Goal: Check status: Check status

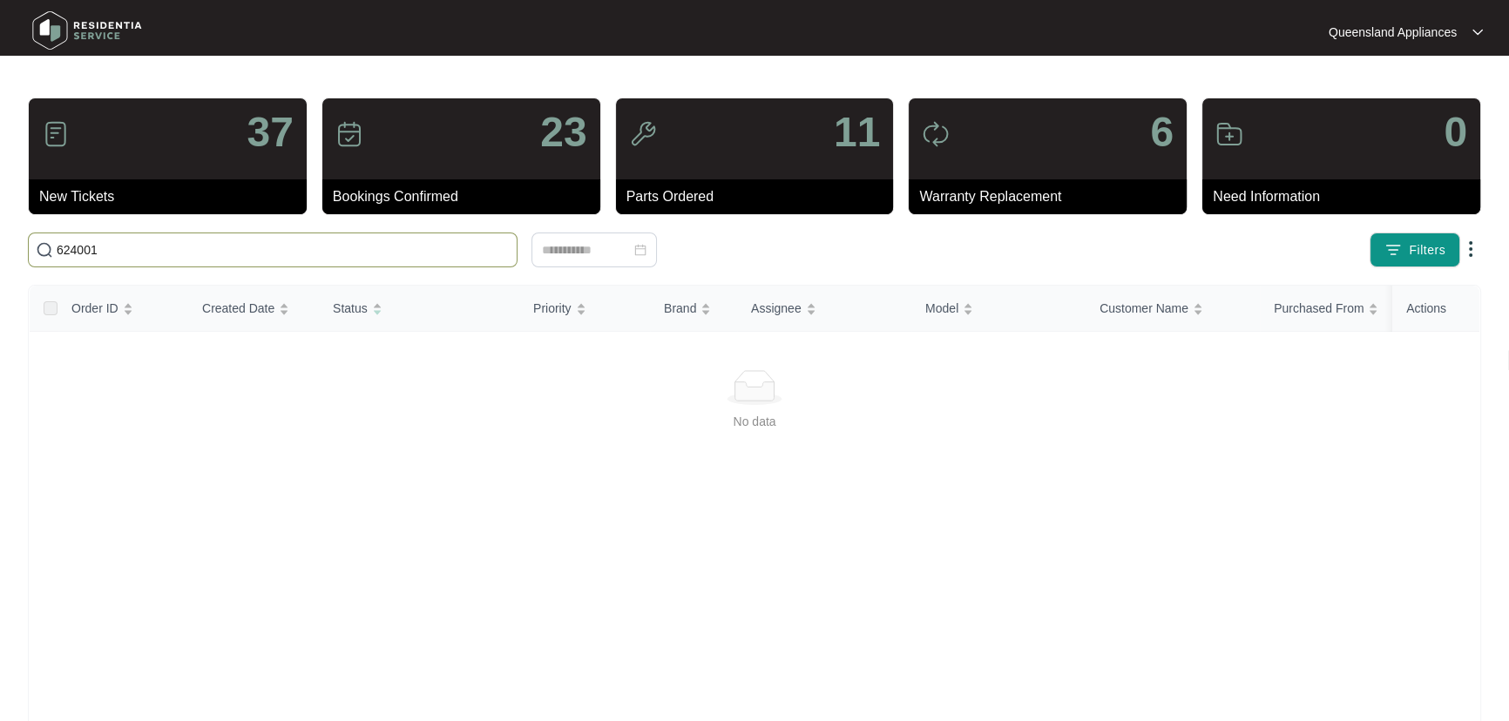
drag, startPoint x: 258, startPoint y: 259, endPoint x: 0, endPoint y: 261, distance: 257.9
click at [0, 261] on main "37 New Tickets 23 Bookings Confirmed 11 Parts Ordered 6 Warranty Replacement 0 …" at bounding box center [754, 438] width 1509 height 876
type input "625776"
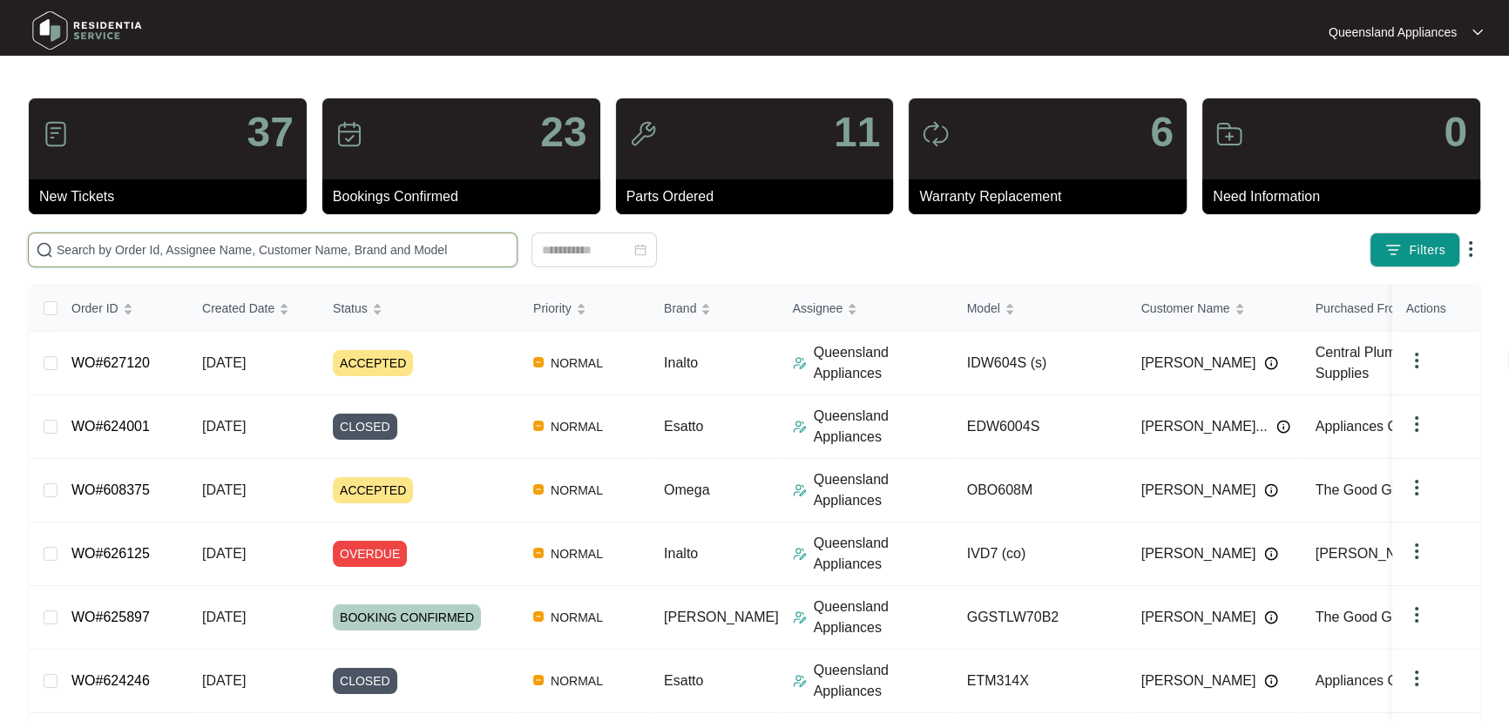
click at [429, 259] on input "text" at bounding box center [283, 249] width 453 height 19
paste input "625776"
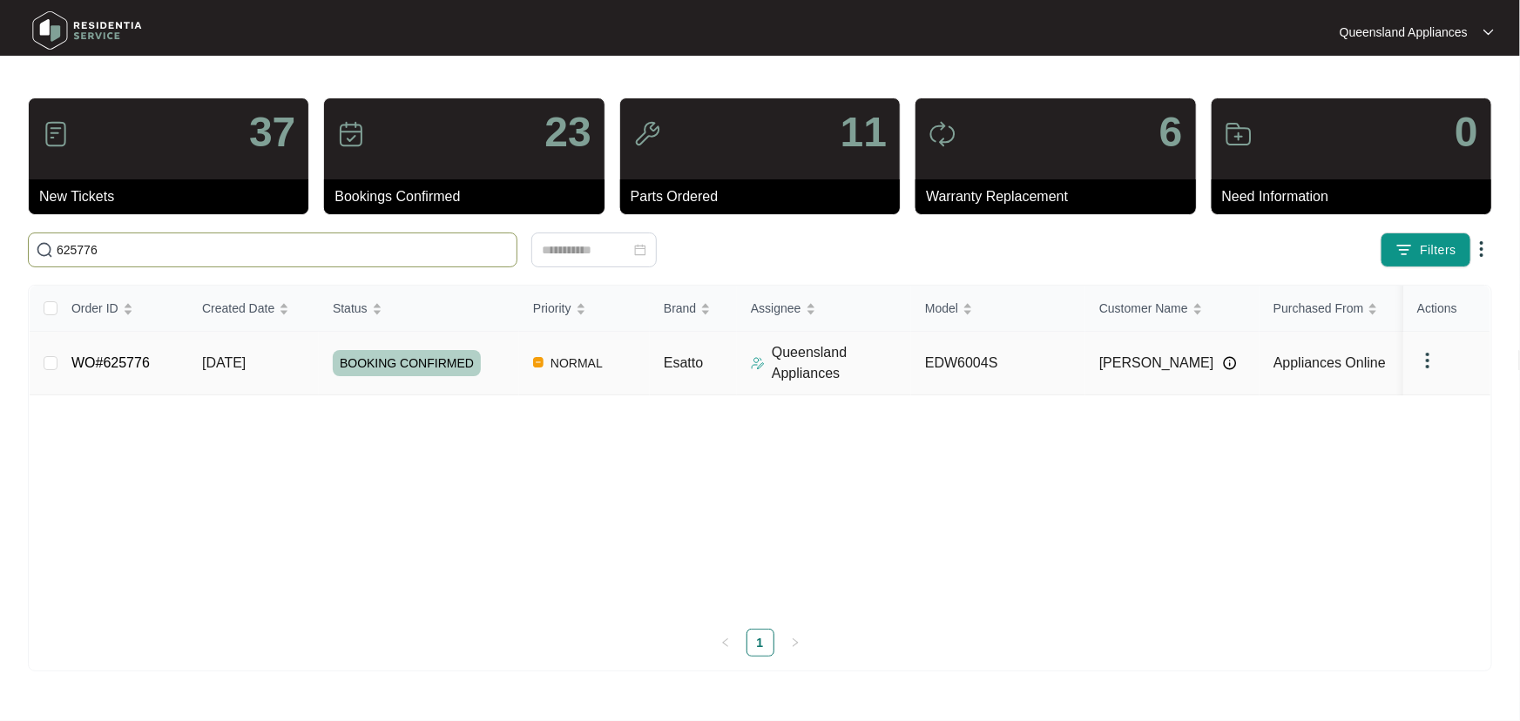
type input "625776"
click at [309, 375] on td "11/08/2025" at bounding box center [253, 364] width 131 height 64
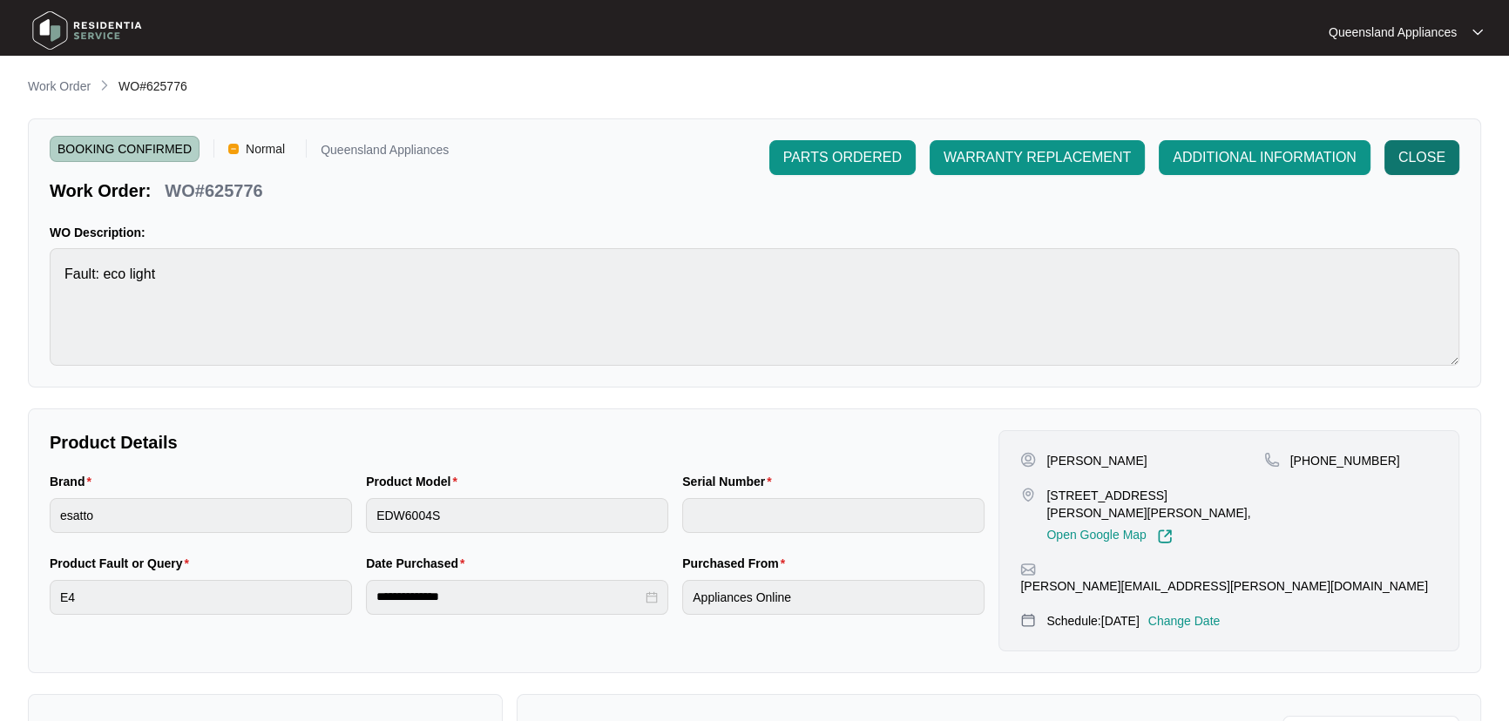
click at [1423, 153] on span "CLOSE" at bounding box center [1421, 157] width 47 height 21
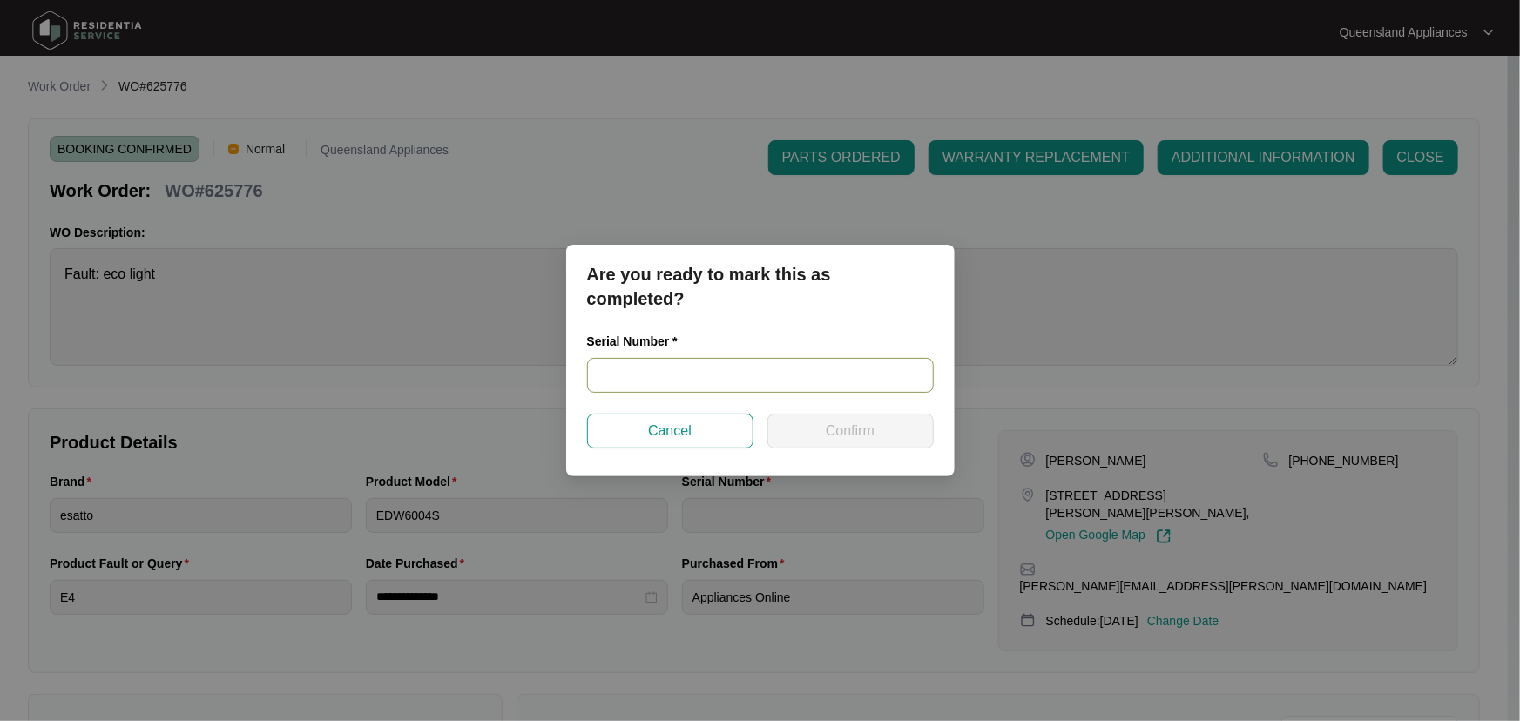
click at [772, 376] on input "text" at bounding box center [760, 375] width 347 height 35
paste input "25030269050100039"
type input "25030269050100039"
click at [826, 430] on span "Confirm" at bounding box center [850, 431] width 49 height 21
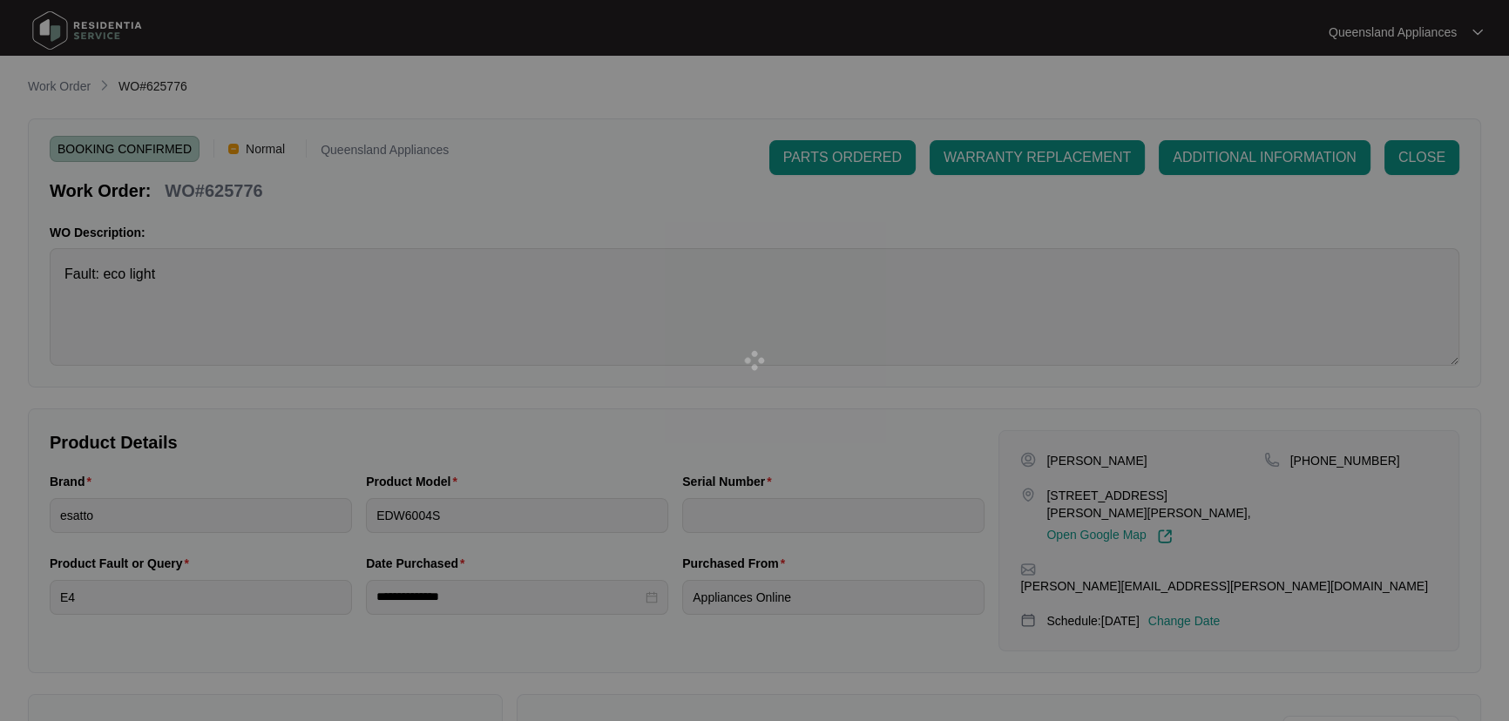
type input "25030269050100039"
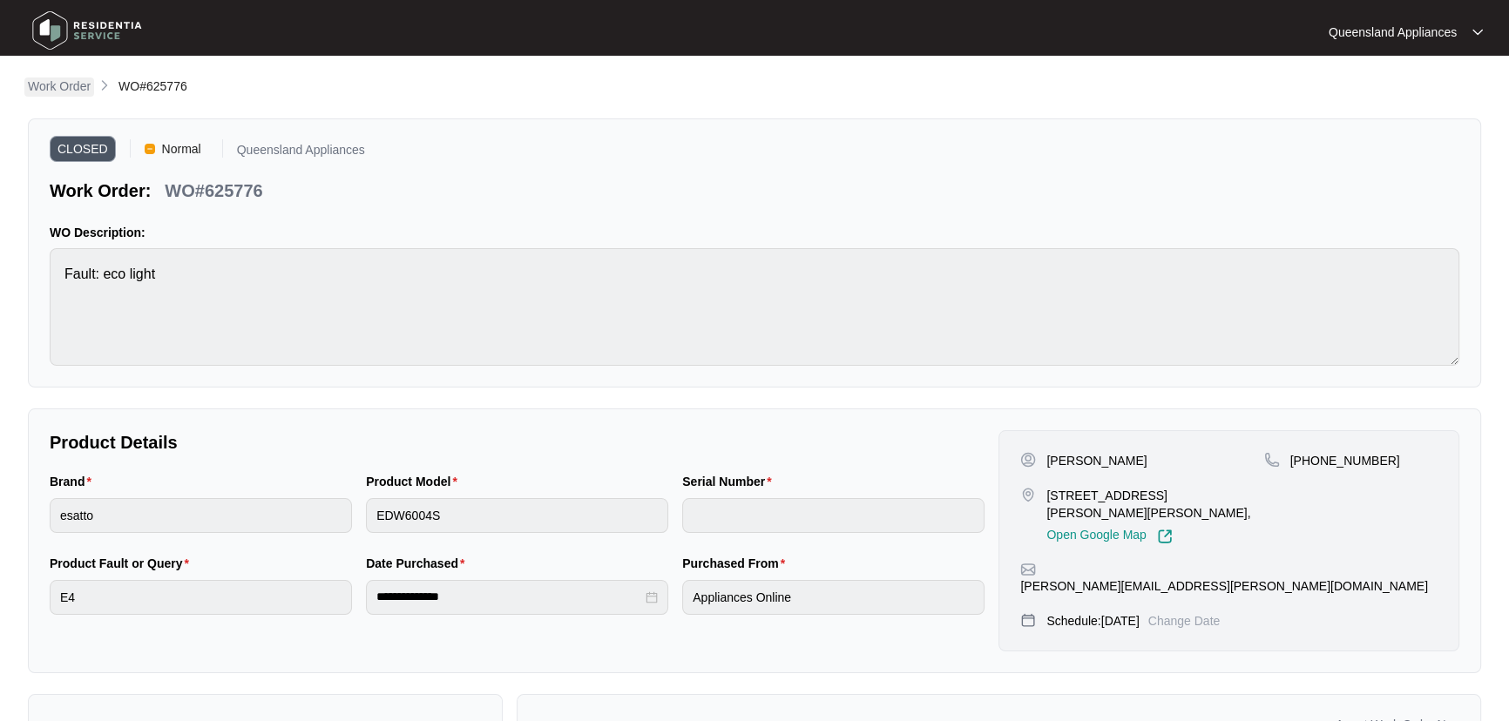
click at [51, 78] on p "Work Order" at bounding box center [59, 86] width 63 height 17
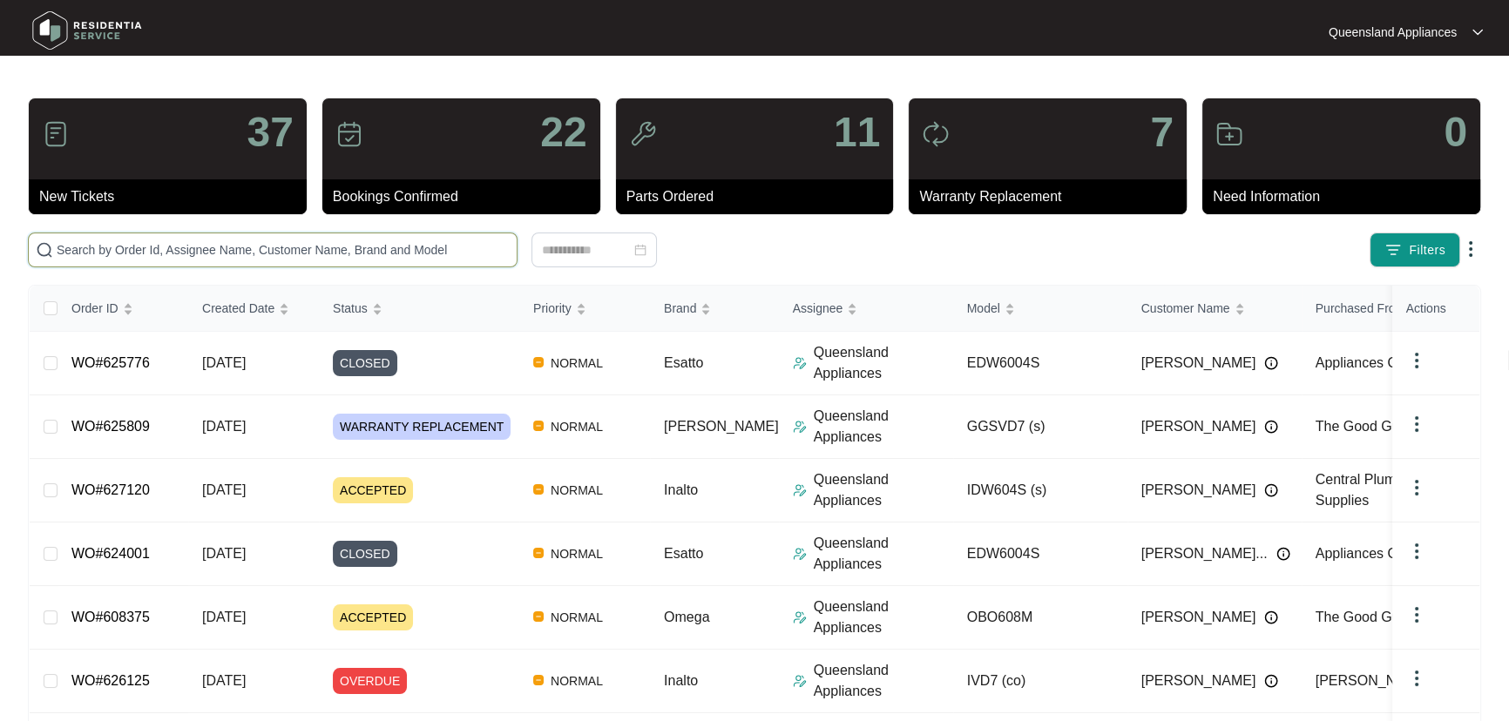
click at [261, 247] on input "text" at bounding box center [283, 249] width 453 height 19
paste input "624001"
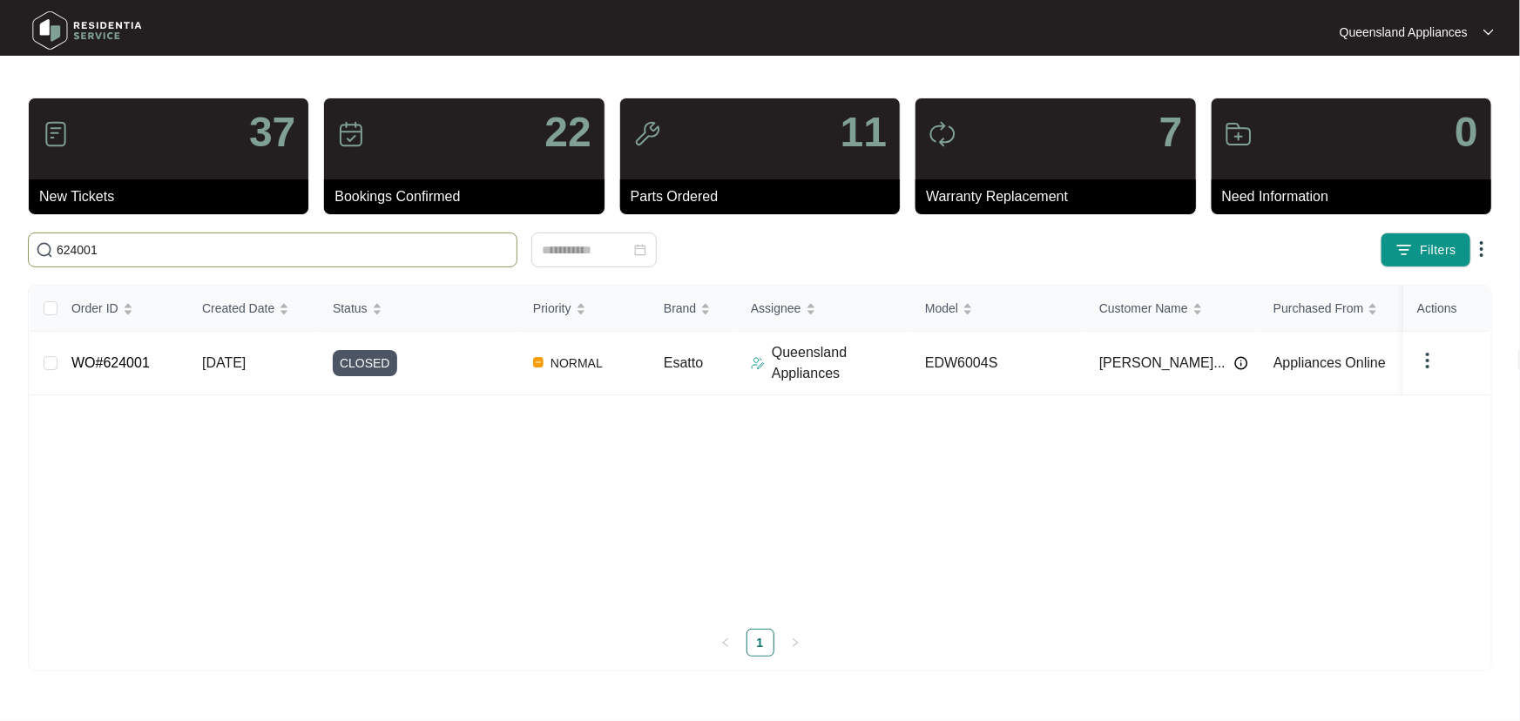
click at [91, 246] on input "624001" at bounding box center [283, 249] width 453 height 19
paste input "525"
type input "624525"
drag, startPoint x: 194, startPoint y: 260, endPoint x: 73, endPoint y: 247, distance: 121.9
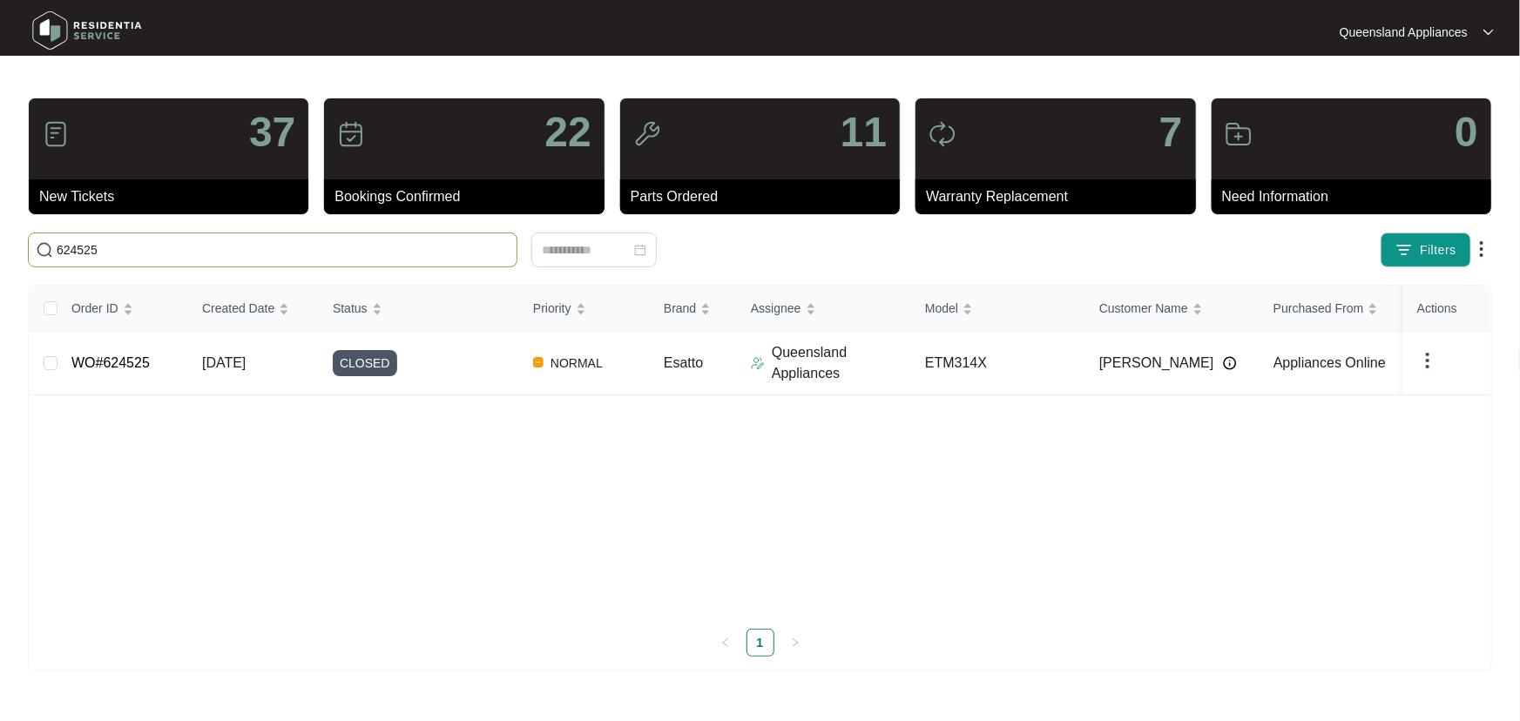
click at [73, 247] on span "624525" at bounding box center [273, 250] width 490 height 35
click at [72, 247] on input "624525" at bounding box center [283, 249] width 453 height 19
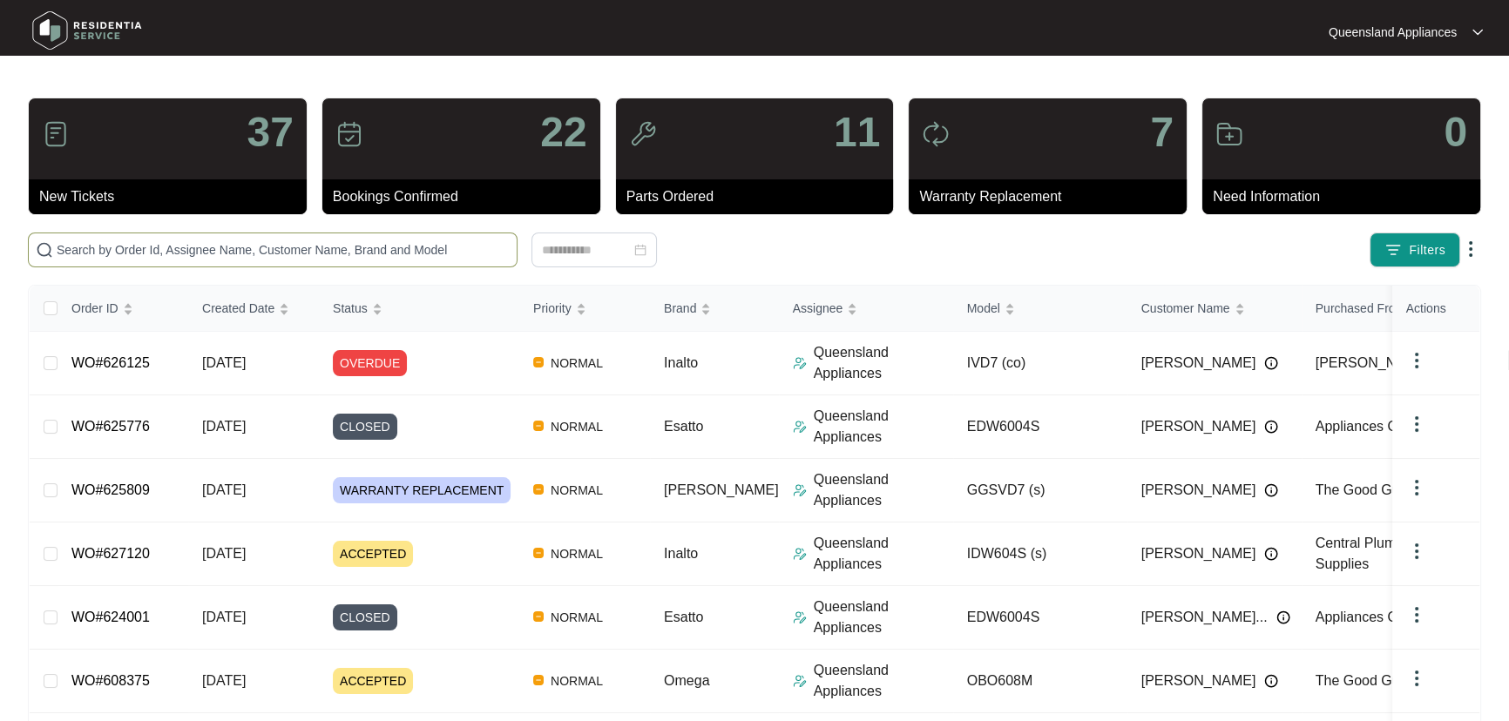
click at [287, 253] on input "text" at bounding box center [283, 249] width 453 height 19
paste input "624246"
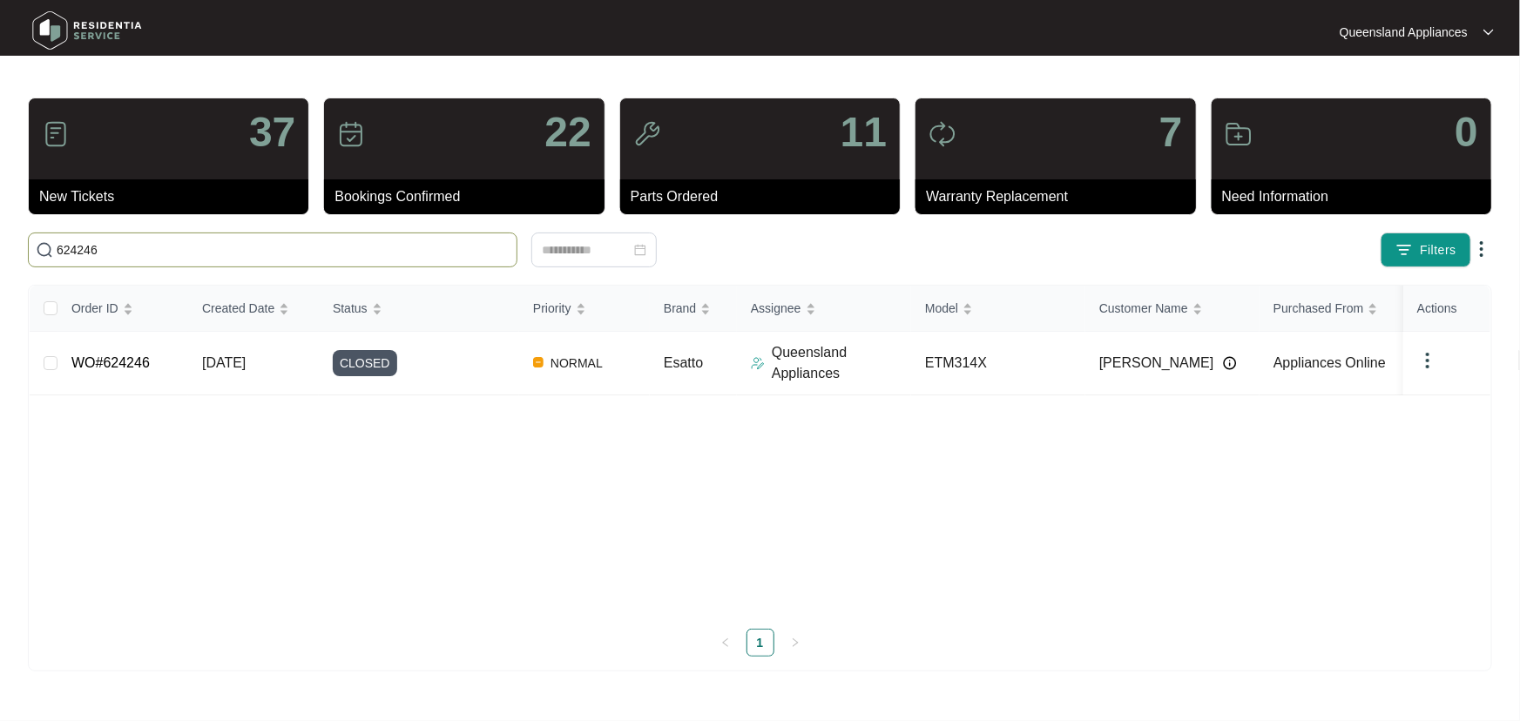
type input "624246"
